Goal: Book appointment/travel/reservation

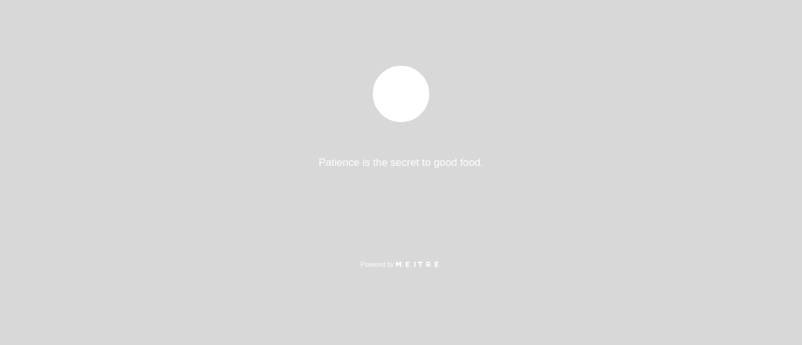
select select "es"
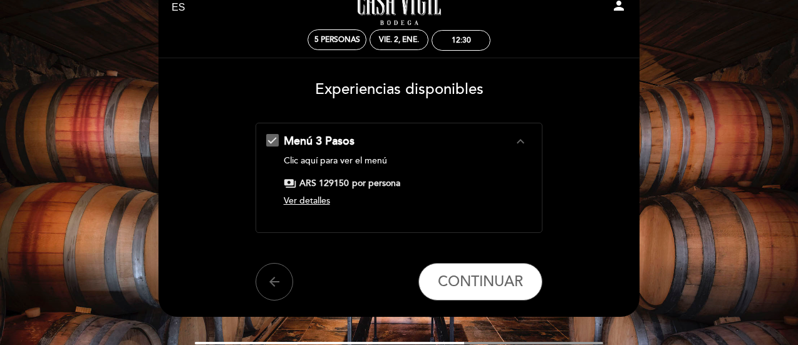
scroll to position [41, 0]
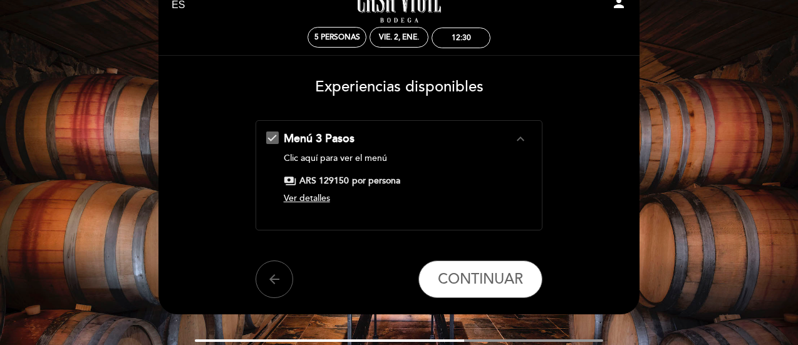
click at [528, 139] on icon "expand_less" at bounding box center [520, 139] width 15 height 15
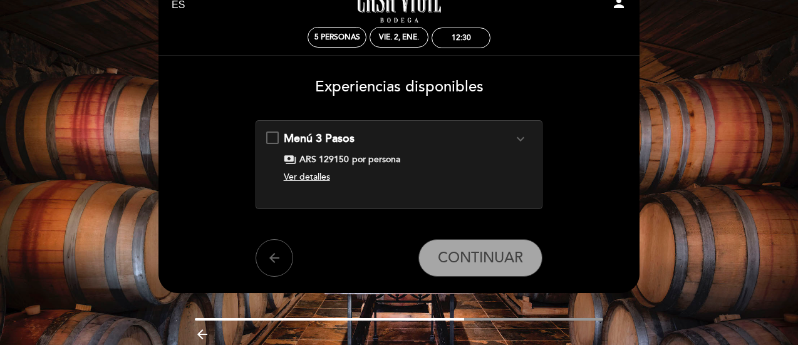
click at [523, 132] on icon "expand_more" at bounding box center [520, 139] width 15 height 15
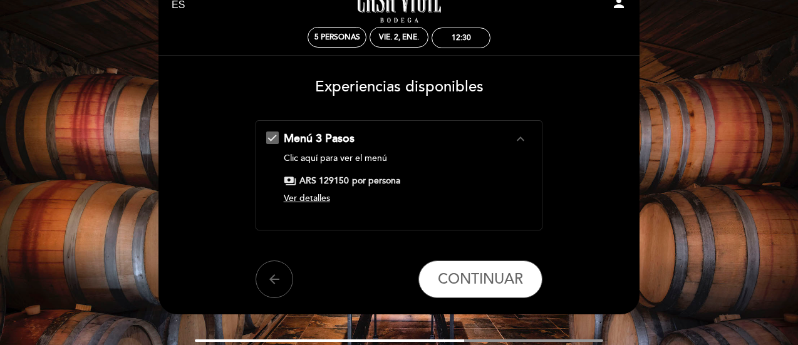
click at [323, 202] on span "Ver detalles" at bounding box center [307, 198] width 46 height 11
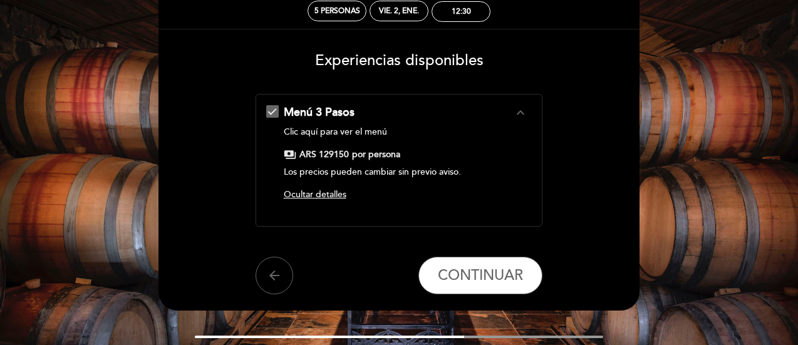
scroll to position [71, 0]
